Goal: Check status: Check status

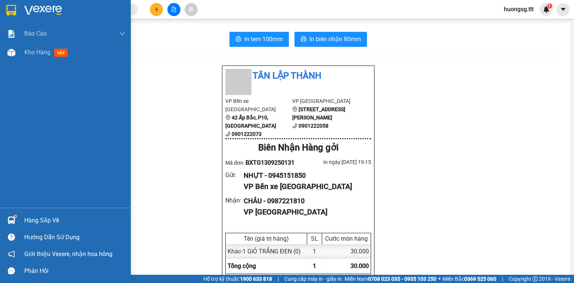
click at [21, 221] on div "Hàng sắp về" at bounding box center [65, 220] width 131 height 17
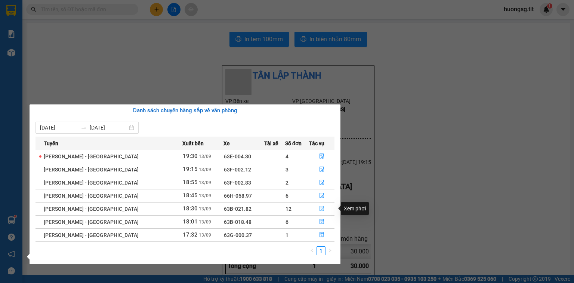
click at [319, 206] on icon "file-done" at bounding box center [321, 208] width 5 height 5
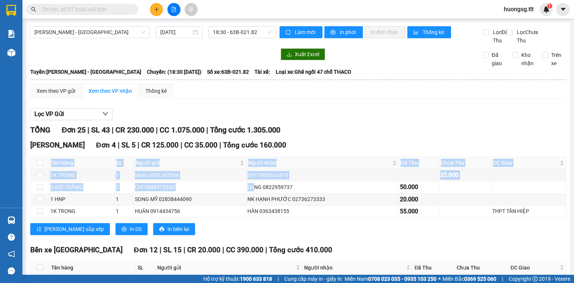
drag, startPoint x: 254, startPoint y: 192, endPoint x: 273, endPoint y: 157, distance: 39.3
click at [271, 159] on div "Cao Tốc Đơn 4 | SL 5 | CR 125.000 | CC 35.000 | Tổng cước 160.000 Tên hàng SL N…" at bounding box center [298, 189] width 536 height 101
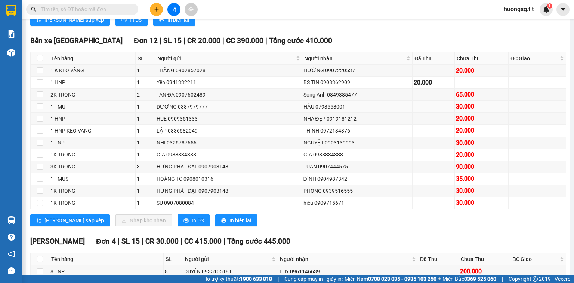
scroll to position [209, 0]
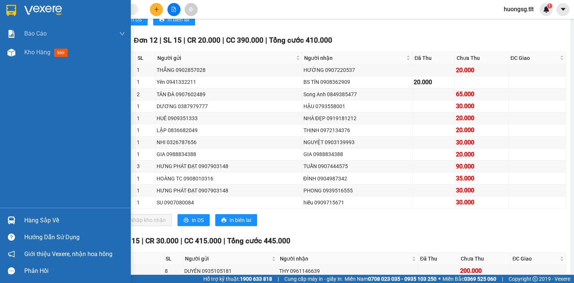
click at [48, 216] on div "Hàng sắp về" at bounding box center [74, 220] width 101 height 11
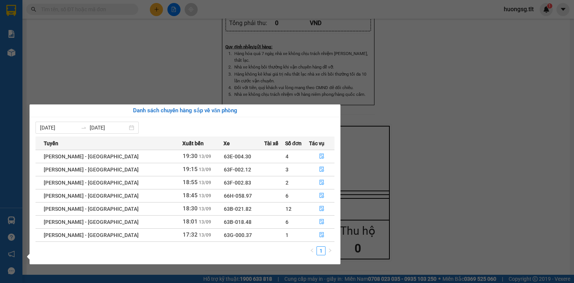
scroll to position [262, 0]
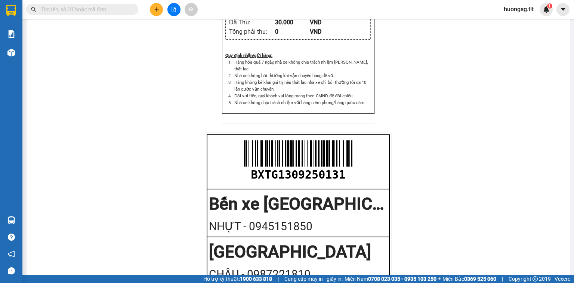
click at [177, 63] on section "Kết quả tìm kiếm ( 4106 ) Bộ lọc Ngày tạo đơn gần nhất Mã ĐH Trạng thái Món hàn…" at bounding box center [287, 141] width 574 height 283
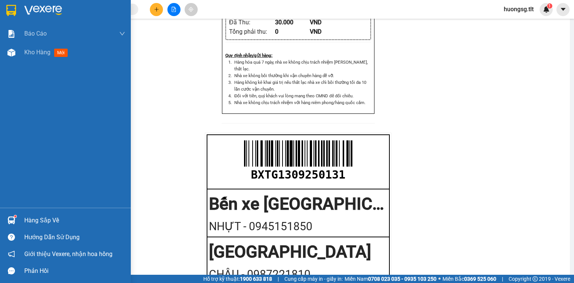
click at [41, 221] on div "Hàng sắp về" at bounding box center [74, 220] width 101 height 11
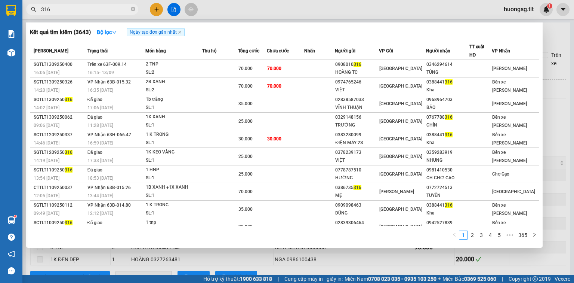
drag, startPoint x: 61, startPoint y: 8, endPoint x: 4, endPoint y: 16, distance: 57.0
click at [4, 16] on section "Kết quả [PERSON_NAME] ( 3643 ) Bộ lọc Ngày tạo [PERSON_NAME] nhất Mã ĐH Trạng t…" at bounding box center [287, 141] width 574 height 283
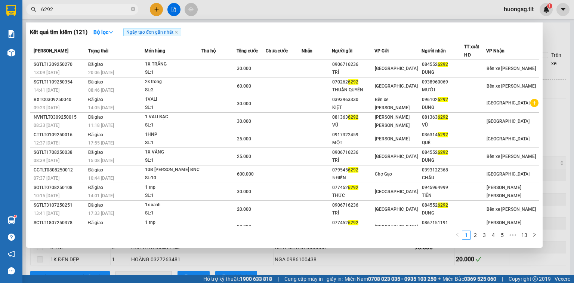
type input "6292"
